Goal: Transaction & Acquisition: Purchase product/service

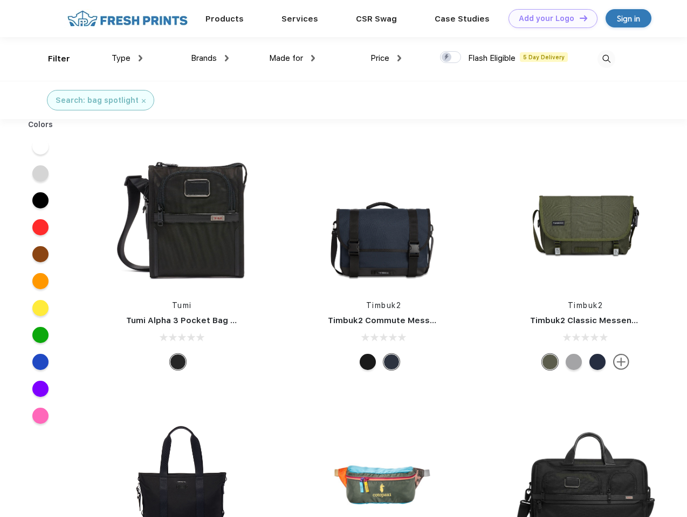
click at [549, 18] on link "Add your Logo Design Tool" at bounding box center [552, 18] width 89 height 19
click at [0, 0] on div "Design Tool" at bounding box center [0, 0] width 0 height 0
click at [578, 18] on link "Add your Logo Design Tool" at bounding box center [552, 18] width 89 height 19
click at [52, 59] on div "Filter" at bounding box center [59, 59] width 22 height 12
click at [127, 58] on span "Type" at bounding box center [121, 58] width 19 height 10
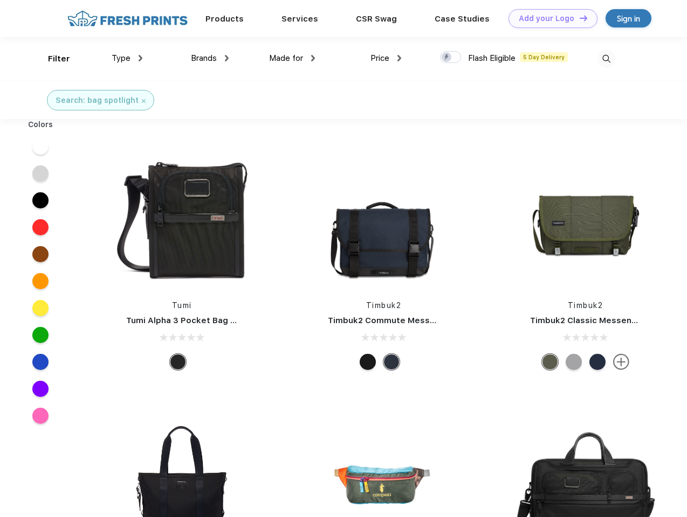
click at [210, 58] on span "Brands" at bounding box center [204, 58] width 26 height 10
click at [292, 58] on span "Made for" at bounding box center [286, 58] width 34 height 10
click at [386, 58] on span "Price" at bounding box center [379, 58] width 19 height 10
click at [451, 58] on div at bounding box center [450, 57] width 21 height 12
click at [447, 58] on input "checkbox" at bounding box center [443, 54] width 7 height 7
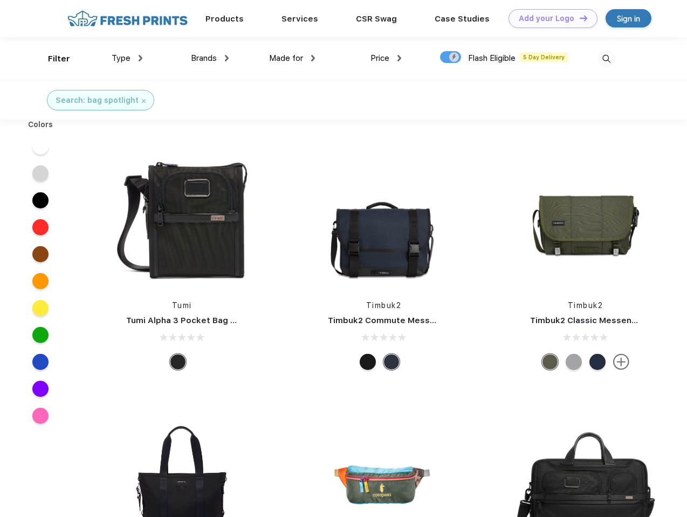
click at [606, 59] on img at bounding box center [606, 59] width 18 height 18
